Goal: Find specific page/section: Find specific page/section

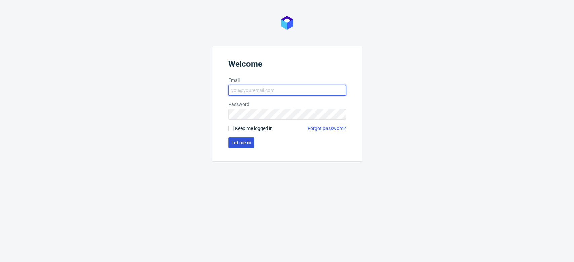
type input "[PERSON_NAME][EMAIL_ADDRESS][DOMAIN_NAME]"
click at [239, 139] on button "Let me in" at bounding box center [241, 142] width 26 height 11
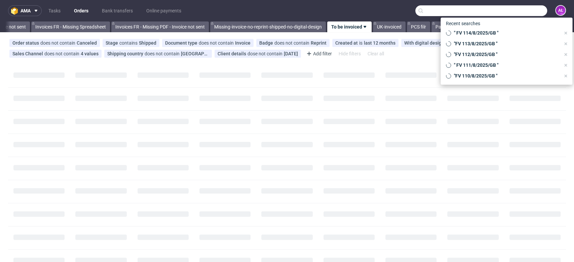
click at [514, 7] on input "text" at bounding box center [481, 10] width 132 height 11
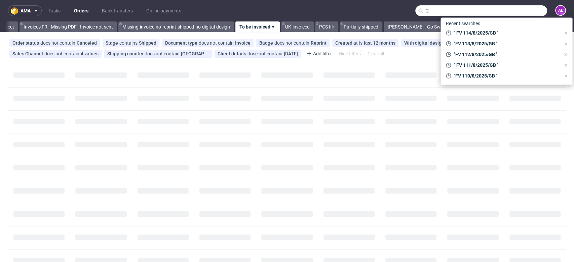
scroll to position [0, 1126]
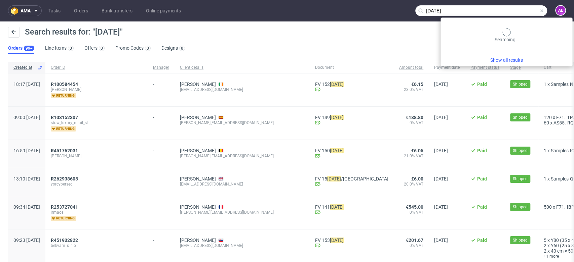
click at [499, 10] on input "[DATE]" at bounding box center [481, 10] width 132 height 11
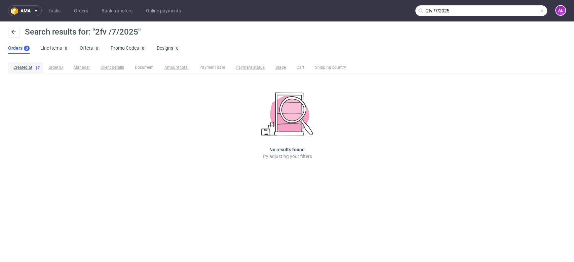
click at [508, 10] on input "2fv /7/2025" at bounding box center [481, 10] width 132 height 11
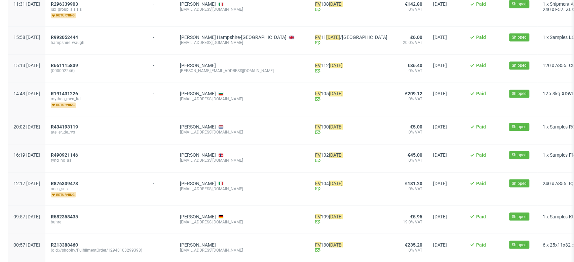
scroll to position [773, 0]
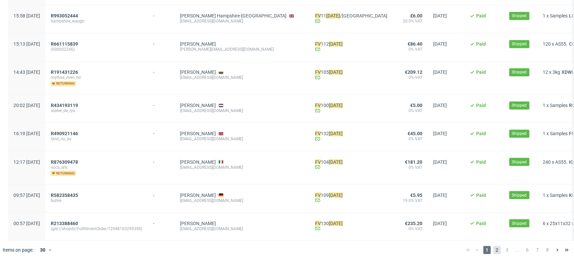
click at [493, 249] on span "2" at bounding box center [496, 250] width 7 height 8
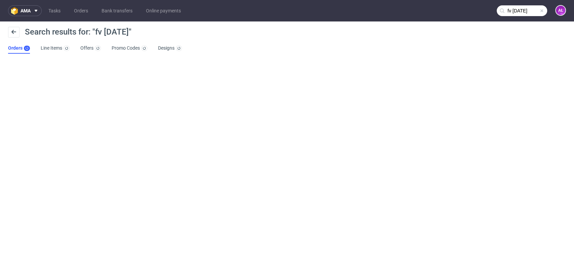
click at [513, 12] on input "fv [DATE]" at bounding box center [521, 10] width 50 height 11
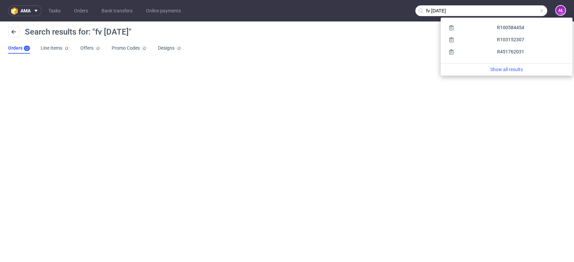
drag, startPoint x: 482, startPoint y: 13, endPoint x: 328, endPoint y: 22, distance: 154.8
click at [328, 22] on div "ama Tasks Orders Bank transfers Online payments fv [DATE] AŁ Search results for…" at bounding box center [287, 131] width 574 height 262
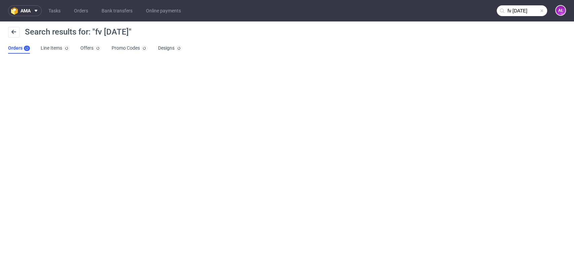
paste input "R648115643"
type input "R648115643"
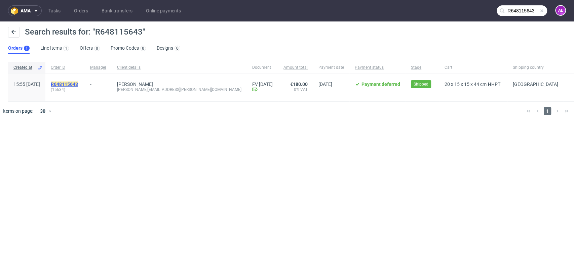
click at [78, 87] on mark "R648115643" at bounding box center [64, 84] width 27 height 5
